Goal: Information Seeking & Learning: Learn about a topic

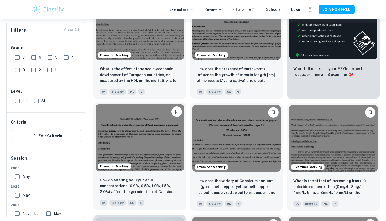
scroll to position [198, 0]
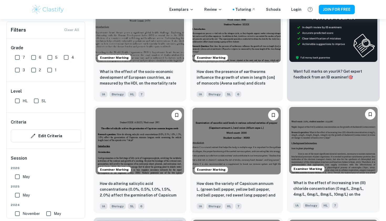
click at [310, 148] on img at bounding box center [333, 140] width 89 height 66
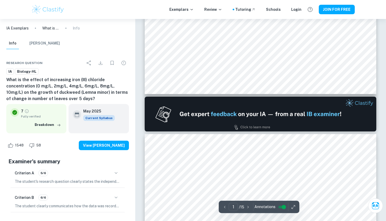
scroll to position [306, 0]
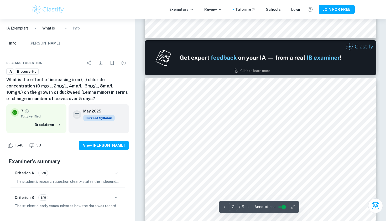
type input "1"
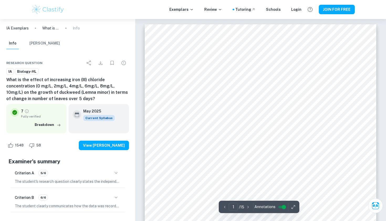
scroll to position [0, 0]
click at [293, 206] on icon "button" at bounding box center [293, 206] width 3 height 3
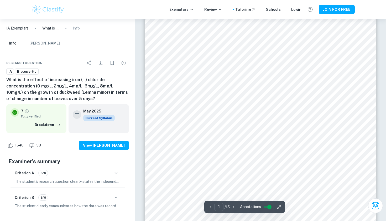
scroll to position [104, 0]
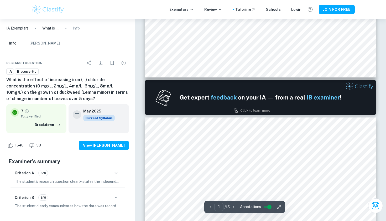
type input "2"
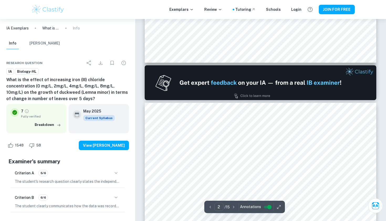
scroll to position [298, 0]
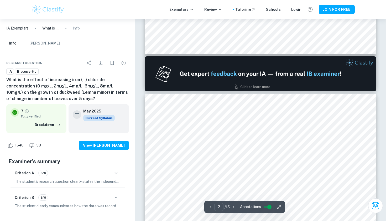
click at [269, 206] on input "controlled" at bounding box center [269, 206] width 19 height 6
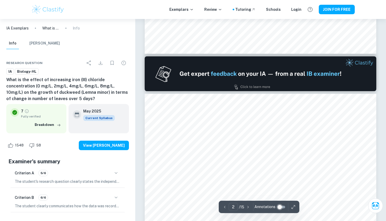
click at [280, 206] on input "controlled" at bounding box center [279, 206] width 19 height 6
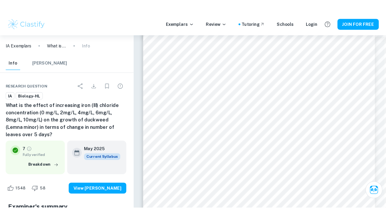
scroll to position [1842, 0]
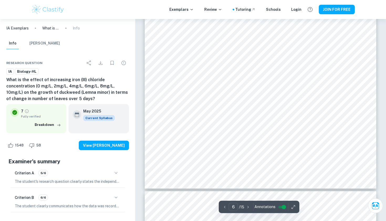
type input "7"
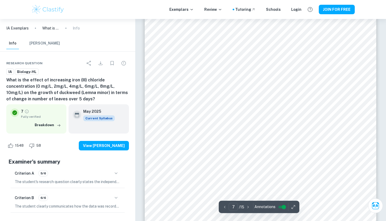
scroll to position [2086, 0]
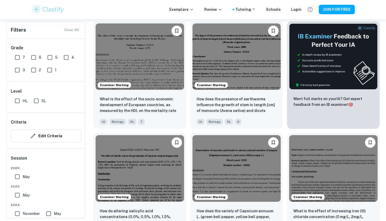
scroll to position [175, 0]
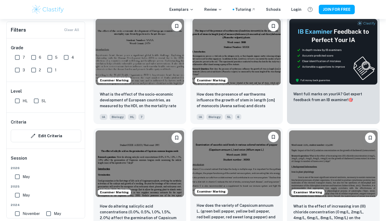
click at [229, 181] on img at bounding box center [237, 162] width 89 height 66
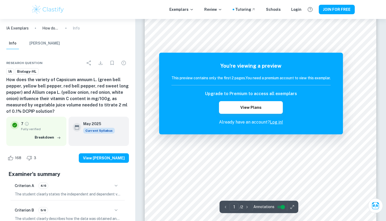
scroll to position [25, 0]
